Goal: Information Seeking & Learning: Learn about a topic

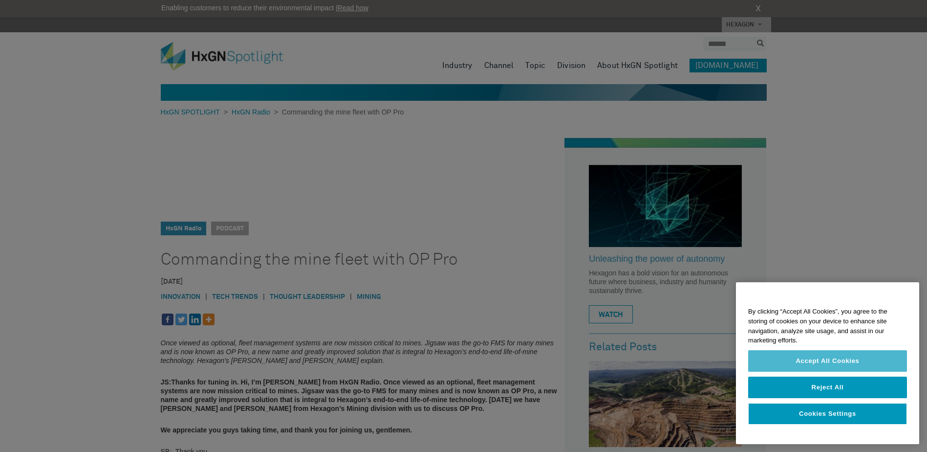
click at [829, 358] on button "Accept All Cookies" at bounding box center [827, 361] width 159 height 22
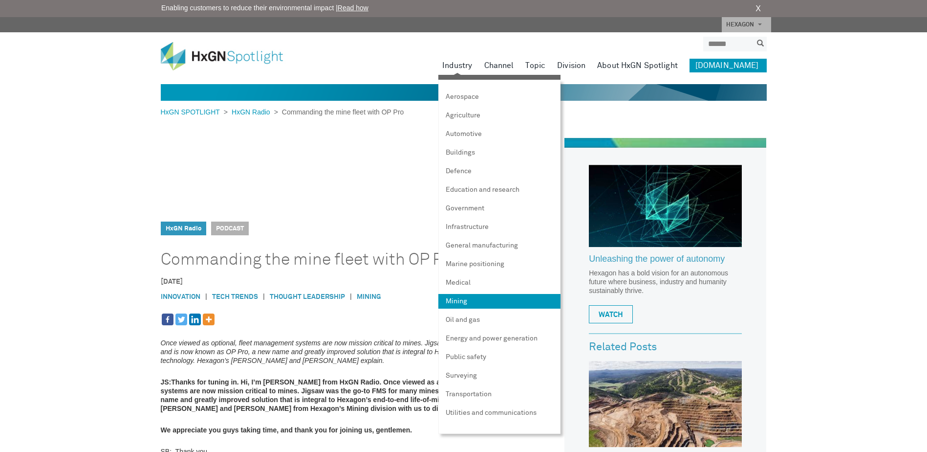
click at [498, 294] on link "Mining" at bounding box center [499, 301] width 122 height 15
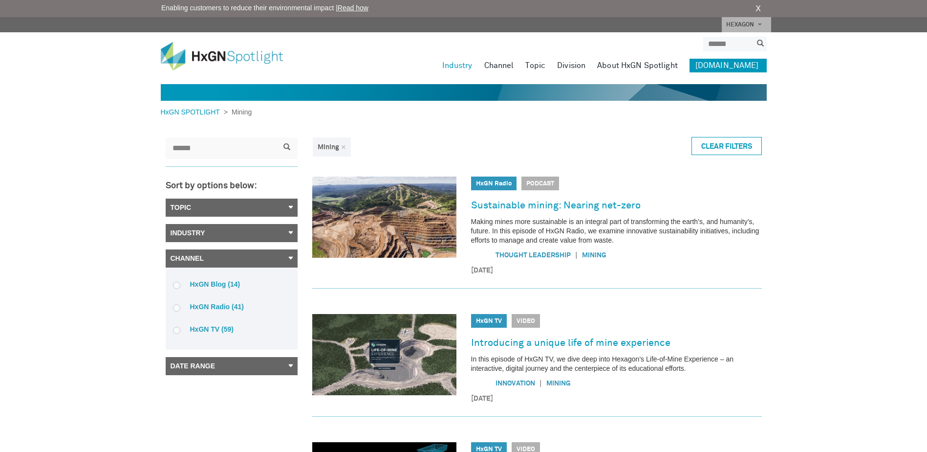
click at [743, 64] on link "[DOMAIN_NAME]" at bounding box center [727, 66] width 77 height 14
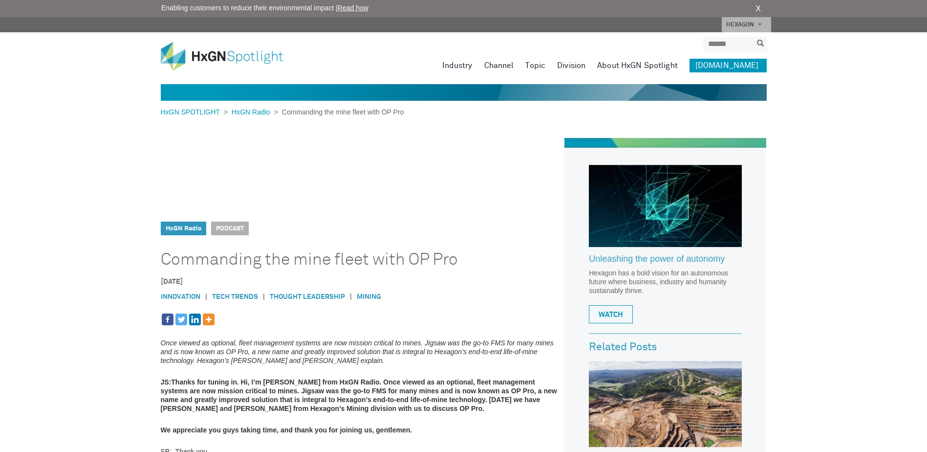
click at [757, 65] on link "[DOMAIN_NAME]" at bounding box center [727, 66] width 77 height 14
